Goal: Use online tool/utility: Utilize a website feature to perform a specific function

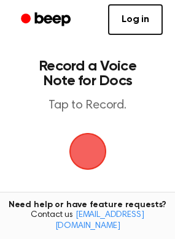
click at [91, 159] on span "button" at bounding box center [87, 152] width 40 height 40
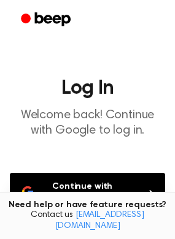
click at [94, 192] on button "Continue with Google" at bounding box center [87, 193] width 155 height 40
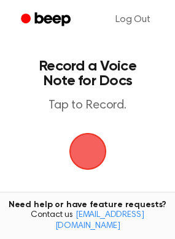
click at [81, 151] on span "button" at bounding box center [88, 151] width 44 height 44
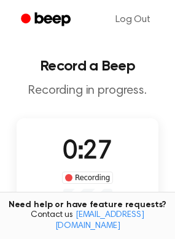
click at [94, 181] on div "Recording" at bounding box center [87, 177] width 51 height 12
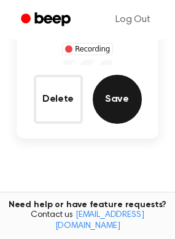
click at [118, 113] on button "Save" at bounding box center [116, 99] width 49 height 49
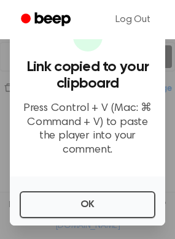
scroll to position [190, 0]
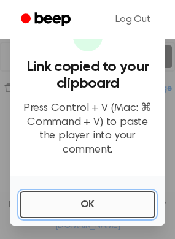
click at [72, 214] on button "OK" at bounding box center [87, 204] width 135 height 27
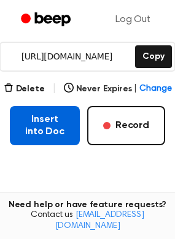
click at [39, 134] on button "Insert into Doc" at bounding box center [45, 125] width 70 height 39
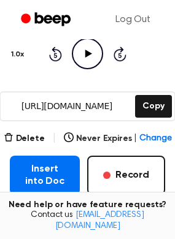
scroll to position [142, 0]
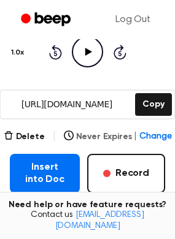
click at [149, 137] on span "Change" at bounding box center [155, 136] width 32 height 13
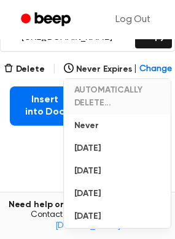
scroll to position [197, 0]
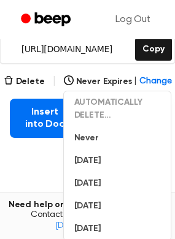
click at [37, 167] on main "Your Recording is Ready Copy the link and paste it anywhere 0:00 0:33 Your brow…" at bounding box center [87, 53] width 175 height 500
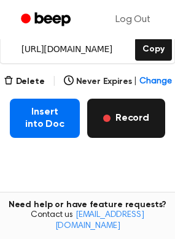
click at [119, 116] on button "Record" at bounding box center [126, 118] width 78 height 39
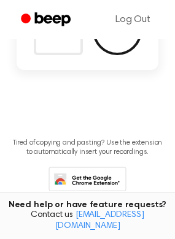
scroll to position [129, 0]
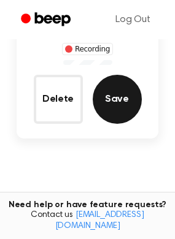
click at [119, 116] on button "Save" at bounding box center [116, 99] width 49 height 49
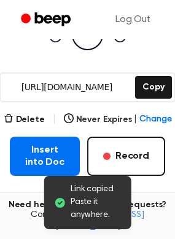
scroll to position [190, 0]
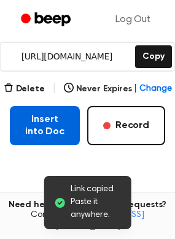
click at [42, 130] on button "Insert into Doc" at bounding box center [45, 125] width 70 height 39
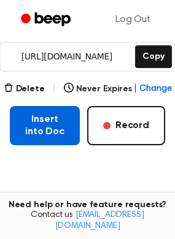
click at [40, 124] on button "Insert into Doc" at bounding box center [45, 125] width 70 height 39
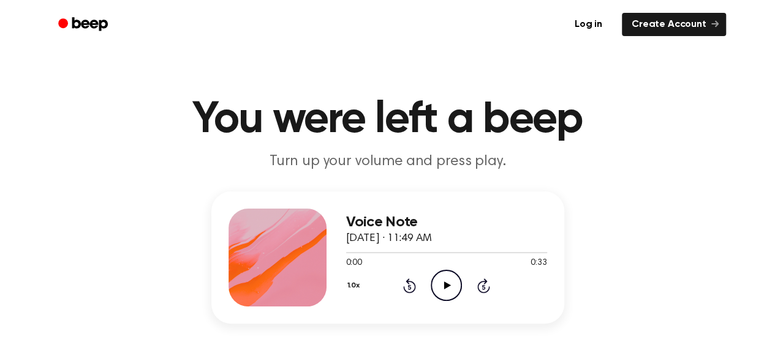
click at [452, 282] on icon "Play Audio" at bounding box center [446, 285] width 31 height 31
click at [525, 298] on div "1.0x Rewind 5 seconds Pause Audio Skip 5 seconds" at bounding box center [446, 285] width 201 height 31
click at [444, 286] on icon at bounding box center [446, 286] width 6 height 8
click at [449, 287] on icon "Play Audio" at bounding box center [446, 285] width 31 height 31
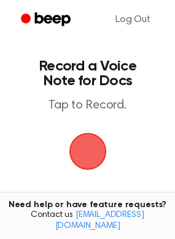
click at [83, 149] on span "button" at bounding box center [87, 151] width 34 height 34
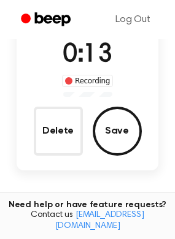
scroll to position [83, 0]
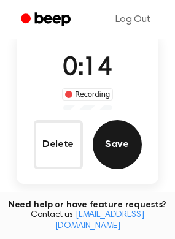
click at [116, 158] on button "Save" at bounding box center [116, 144] width 49 height 49
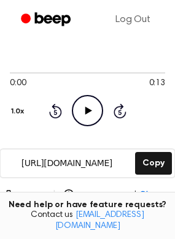
click at [88, 110] on icon at bounding box center [88, 111] width 7 height 8
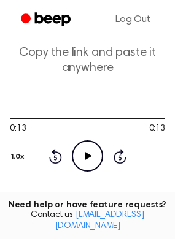
scroll to position [36, 0]
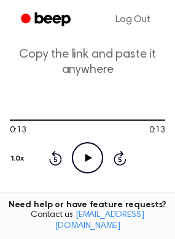
click at [89, 160] on icon "Play Audio" at bounding box center [87, 157] width 31 height 31
click at [96, 157] on icon "Play Audio" at bounding box center [87, 157] width 31 height 31
click at [100, 62] on p "Copy the link and paste it anywhere" at bounding box center [87, 62] width 155 height 31
click at [89, 153] on icon "Play Audio" at bounding box center [87, 157] width 31 height 31
click at [86, 152] on icon "Play Audio" at bounding box center [87, 157] width 31 height 31
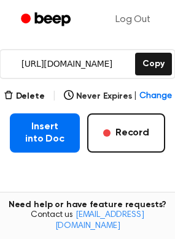
scroll to position [183, 0]
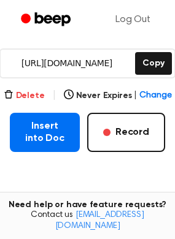
click at [20, 97] on button "Delete" at bounding box center [24, 95] width 41 height 13
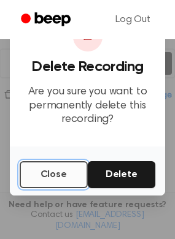
click at [40, 176] on button "Close" at bounding box center [54, 174] width 68 height 27
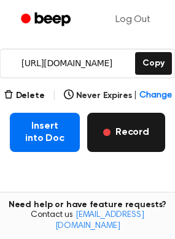
click at [121, 137] on button "Record" at bounding box center [126, 132] width 78 height 39
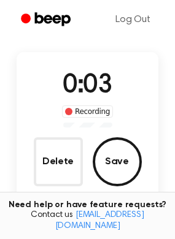
scroll to position [66, 0]
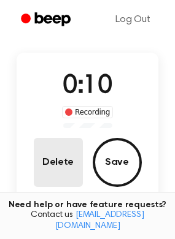
click at [61, 159] on button "Delete" at bounding box center [58, 162] width 49 height 49
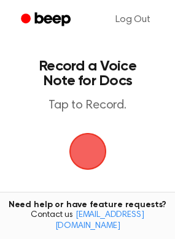
scroll to position [1, 0]
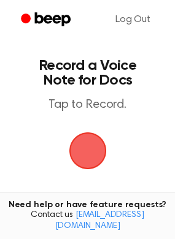
click at [81, 149] on span "button" at bounding box center [87, 151] width 34 height 34
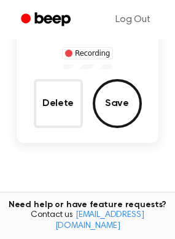
scroll to position [125, 0]
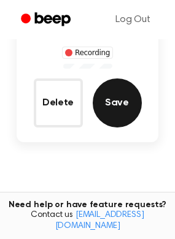
click at [126, 102] on button "Save" at bounding box center [116, 102] width 49 height 49
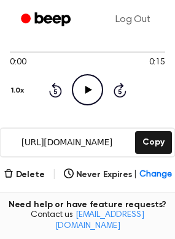
scroll to position [96, 0]
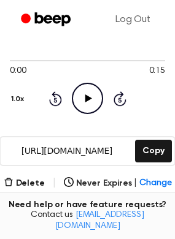
click at [88, 103] on icon "Play Audio" at bounding box center [87, 98] width 31 height 31
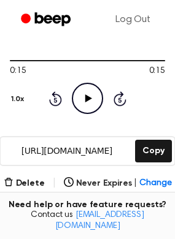
click at [85, 99] on icon at bounding box center [88, 98] width 7 height 8
click at [24, 185] on button "Delete" at bounding box center [24, 183] width 41 height 13
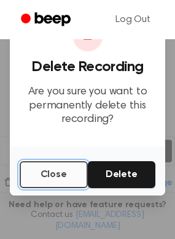
click at [44, 175] on button "Close" at bounding box center [54, 174] width 68 height 27
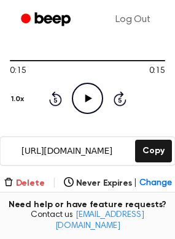
click at [26, 184] on button "Delete" at bounding box center [24, 183] width 41 height 13
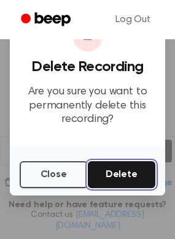
click at [115, 180] on button "Delete" at bounding box center [122, 174] width 68 height 27
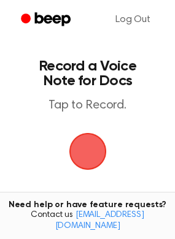
scroll to position [174, 0]
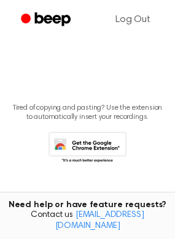
click at [156, 119] on p "Tired of copying and pasting? Use the extension to automatically insert your re…" at bounding box center [87, 112] width 155 height 18
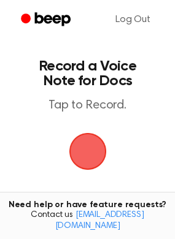
click at [82, 148] on span "button" at bounding box center [87, 151] width 37 height 37
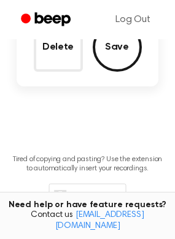
scroll to position [181, 0]
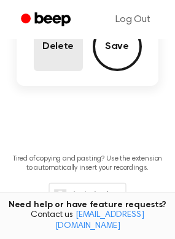
click at [64, 47] on button "Delete" at bounding box center [58, 46] width 49 height 49
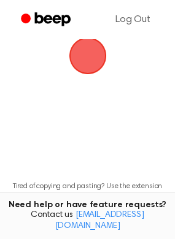
scroll to position [72, 0]
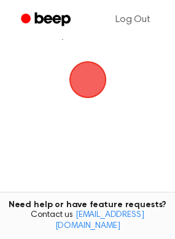
click at [84, 77] on span "button" at bounding box center [87, 80] width 40 height 40
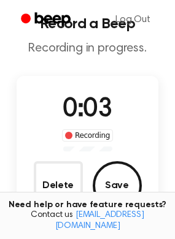
scroll to position [79, 0]
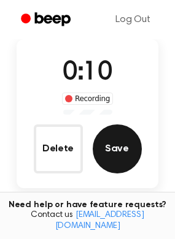
click at [119, 145] on button "Save" at bounding box center [116, 148] width 49 height 49
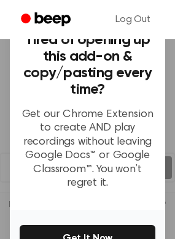
scroll to position [143, 0]
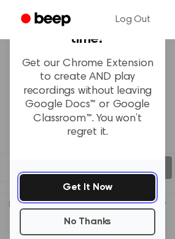
click at [101, 181] on button "Get It Now" at bounding box center [87, 187] width 135 height 27
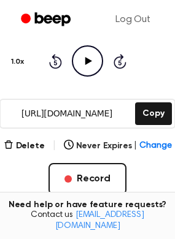
scroll to position [138, 0]
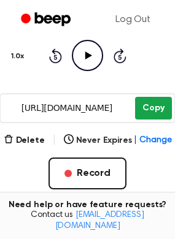
click at [149, 107] on button "Copy" at bounding box center [153, 108] width 36 height 23
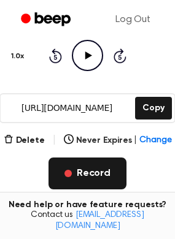
click at [73, 179] on button "Record" at bounding box center [87, 173] width 78 height 32
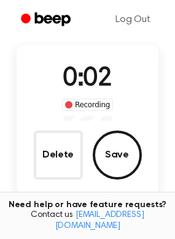
scroll to position [80, 0]
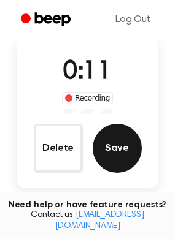
click at [119, 140] on button "Save" at bounding box center [116, 148] width 49 height 49
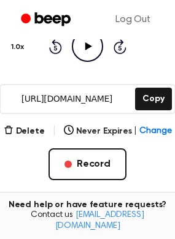
scroll to position [147, 0]
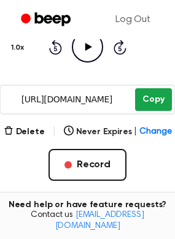
click at [148, 101] on button "Copy" at bounding box center [153, 99] width 36 height 23
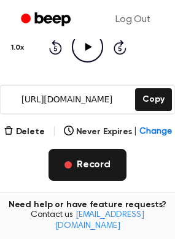
click at [78, 170] on button "Record" at bounding box center [87, 165] width 78 height 32
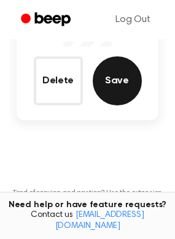
click at [118, 78] on button "Save" at bounding box center [116, 80] width 49 height 49
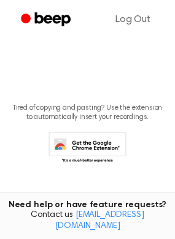
scroll to position [0, 0]
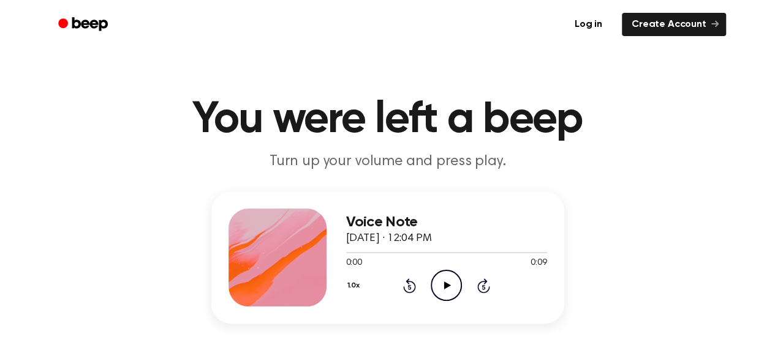
click at [449, 285] on icon at bounding box center [447, 286] width 7 height 8
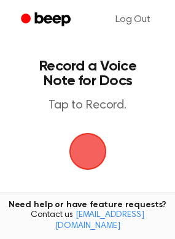
click at [77, 154] on span "button" at bounding box center [86, 151] width 51 height 51
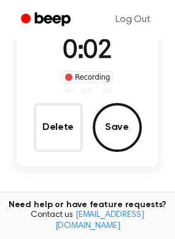
scroll to position [99, 0]
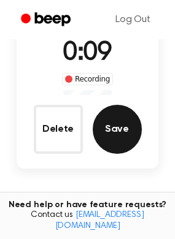
click at [120, 135] on button "Save" at bounding box center [116, 129] width 49 height 49
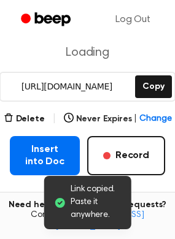
scroll to position [160, 0]
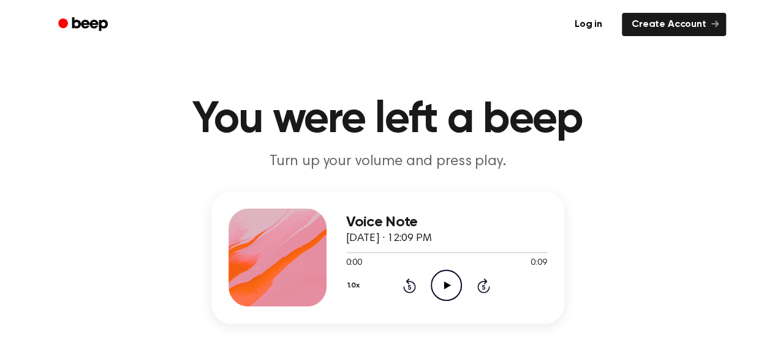
click at [442, 284] on icon "Play Audio" at bounding box center [446, 285] width 31 height 31
